Goal: Information Seeking & Learning: Learn about a topic

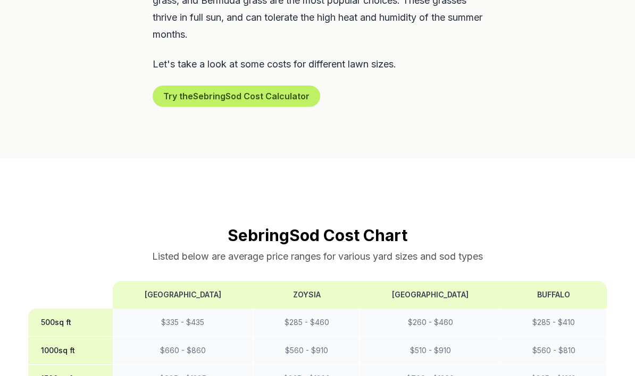
scroll to position [633, 0]
click at [30, 251] on p "Listed below are average price ranges for various yard sizes and sod types" at bounding box center [317, 256] width 578 height 15
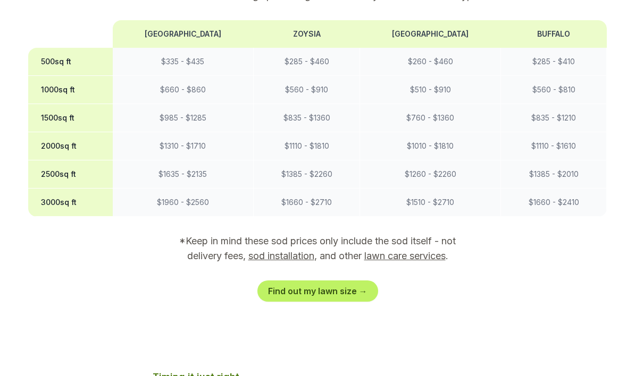
scroll to position [894, 0]
click at [351, 293] on link "Find out my lawn size →" at bounding box center [317, 291] width 121 height 21
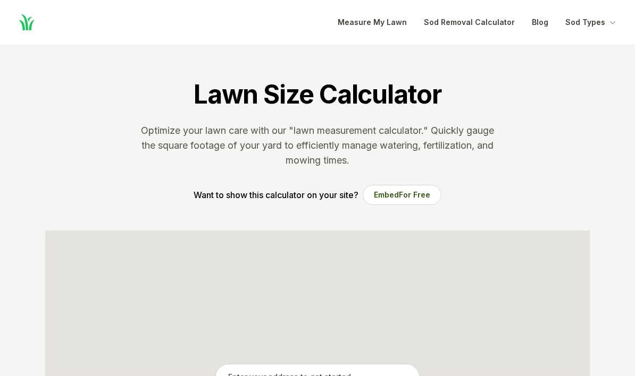
scroll to position [188, 0]
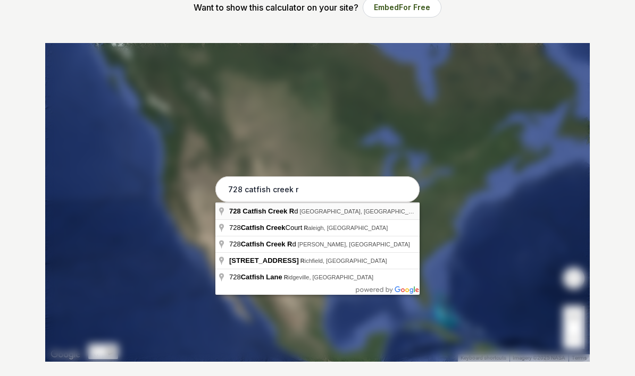
type input "[STREET_ADDRESS]"
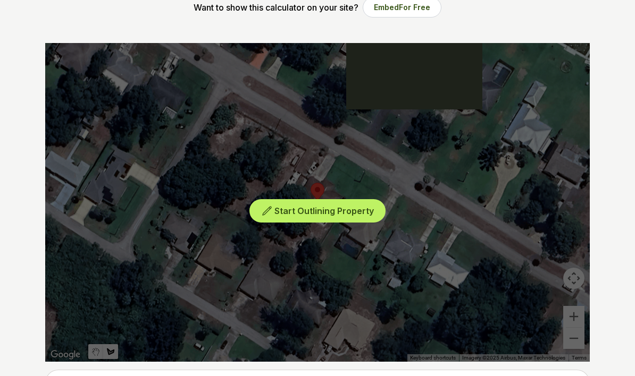
scroll to position [188, 0]
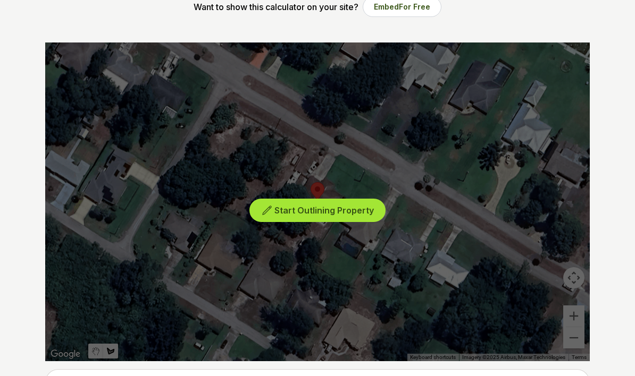
click at [337, 213] on span "Start Outlining Property" at bounding box center [323, 210] width 99 height 11
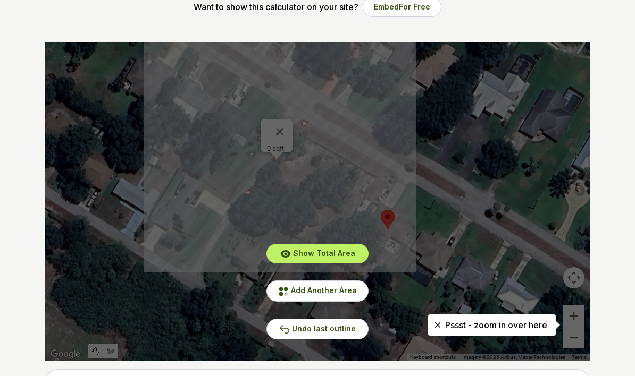
click at [306, 127] on div "Show Total Area Add Another Area Undo last outline" at bounding box center [317, 202] width 544 height 319
click at [344, 288] on span "Add Another Area" at bounding box center [324, 290] width 66 height 9
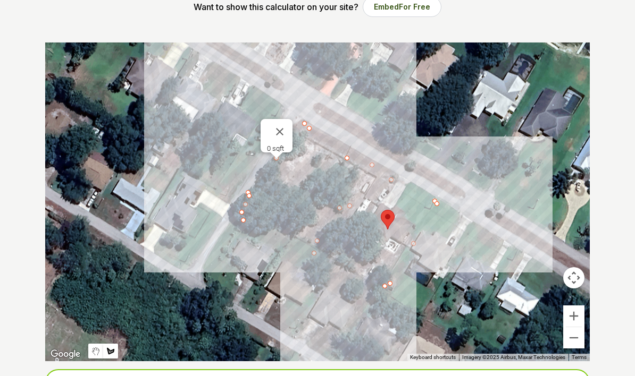
click at [231, 376] on input "[STREET_ADDRESS]" at bounding box center [317, 383] width 544 height 27
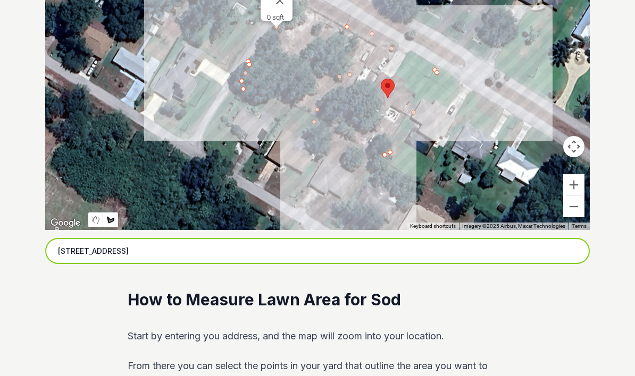
scroll to position [292, 0]
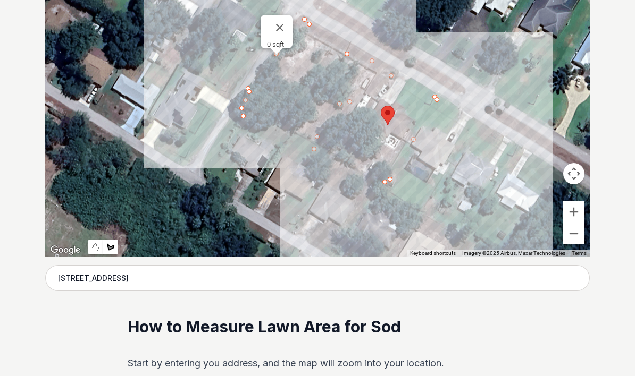
click at [578, 172] on button "Map camera controls" at bounding box center [573, 173] width 21 height 21
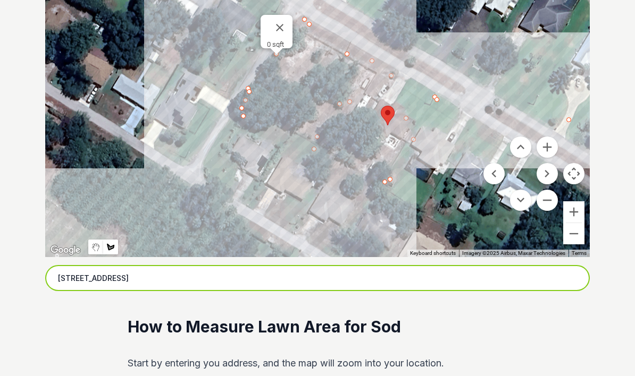
click at [72, 282] on input "[STREET_ADDRESS]" at bounding box center [317, 278] width 544 height 27
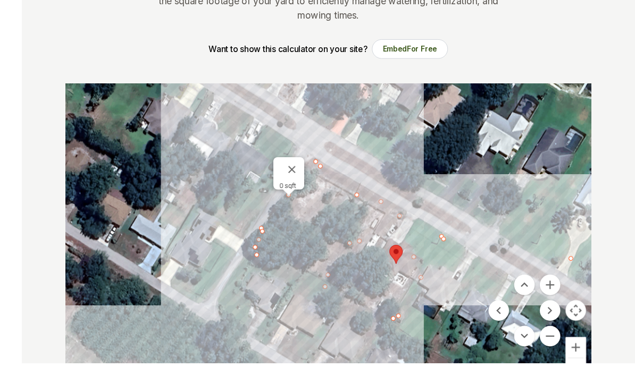
scroll to position [152, 0]
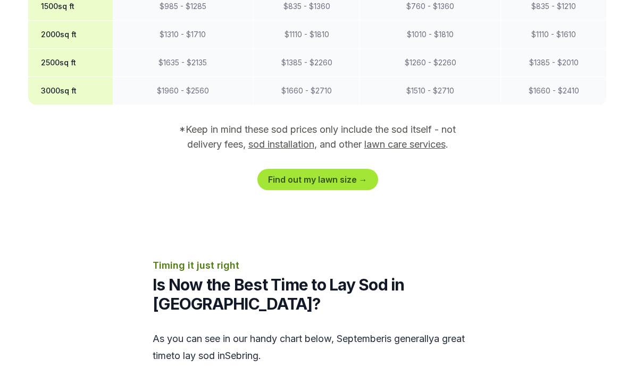
click at [332, 182] on link "Find out my lawn size →" at bounding box center [317, 179] width 121 height 21
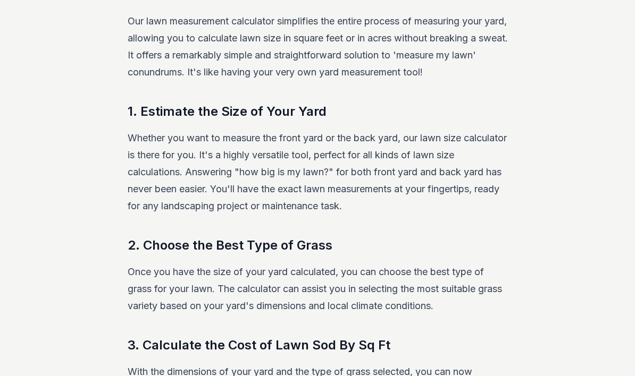
scroll to position [207, 0]
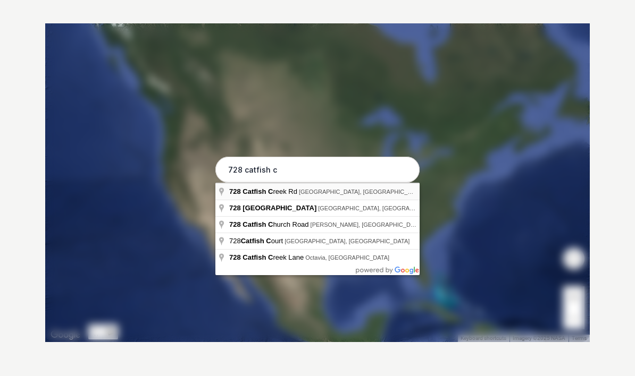
type input "[STREET_ADDRESS]"
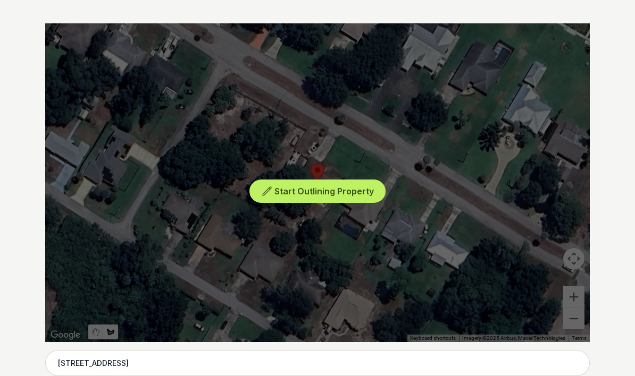
click at [229, 77] on div "Start Outlining Property" at bounding box center [317, 182] width 544 height 319
click at [229, 84] on div "Start Outlining Property" at bounding box center [317, 182] width 544 height 319
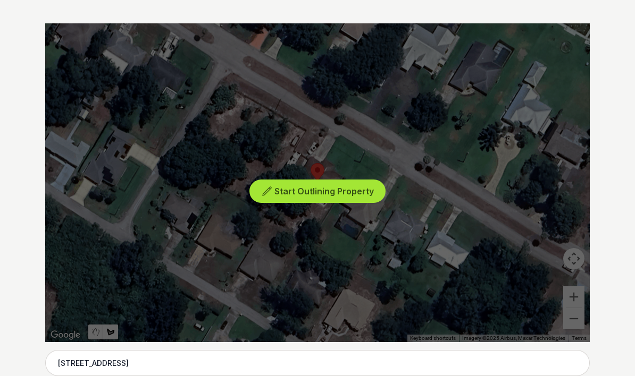
click at [340, 190] on span "Start Outlining Property" at bounding box center [323, 191] width 99 height 11
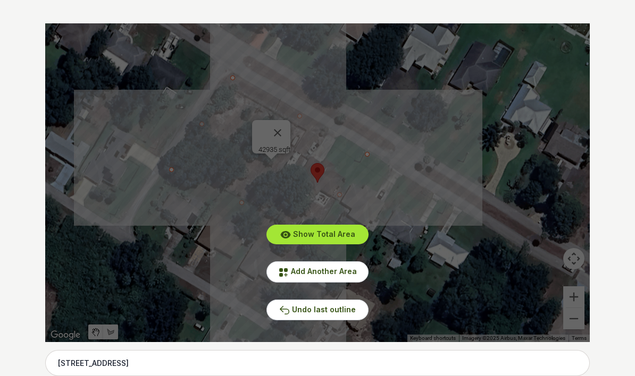
click at [331, 238] on span "Show Total Area" at bounding box center [324, 234] width 62 height 9
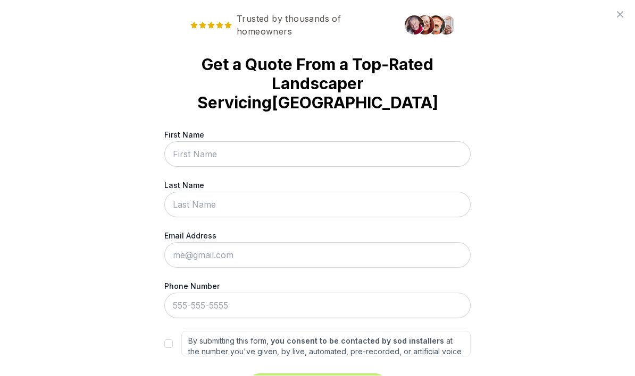
scroll to position [-1, 0]
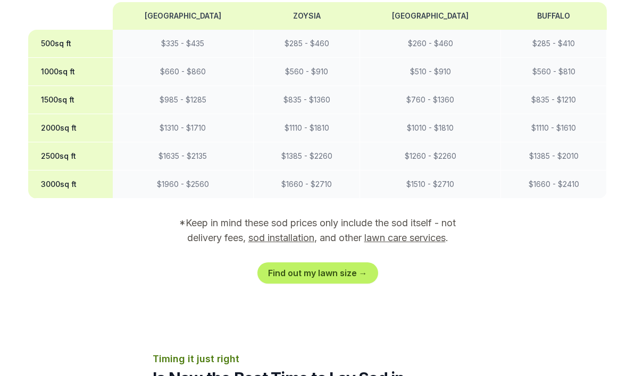
scroll to position [912, 0]
